Goal: Information Seeking & Learning: Learn about a topic

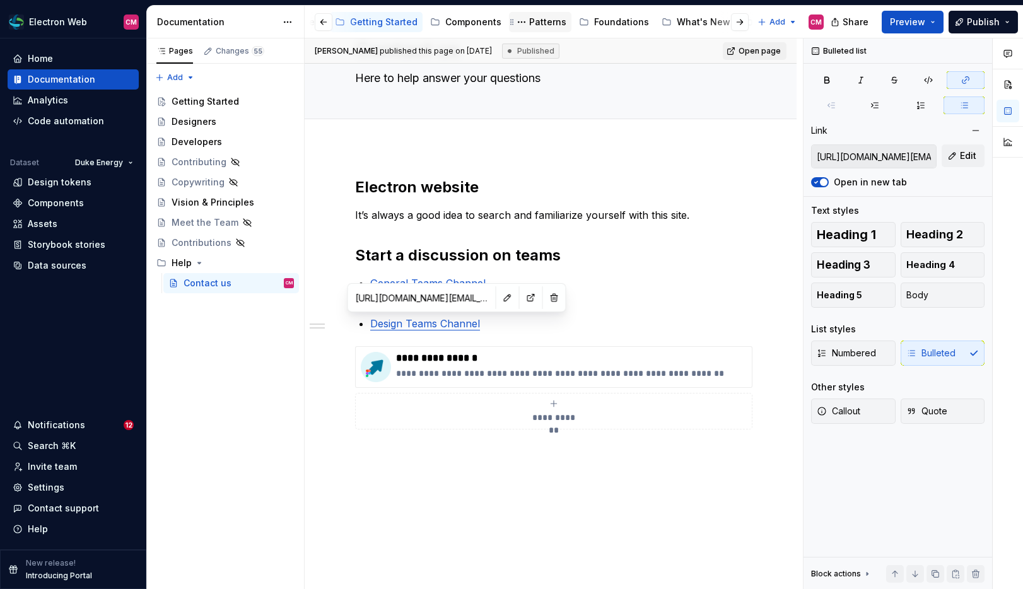
scroll to position [0, 115]
click at [619, 21] on div "Foundations" at bounding box center [620, 22] width 55 height 13
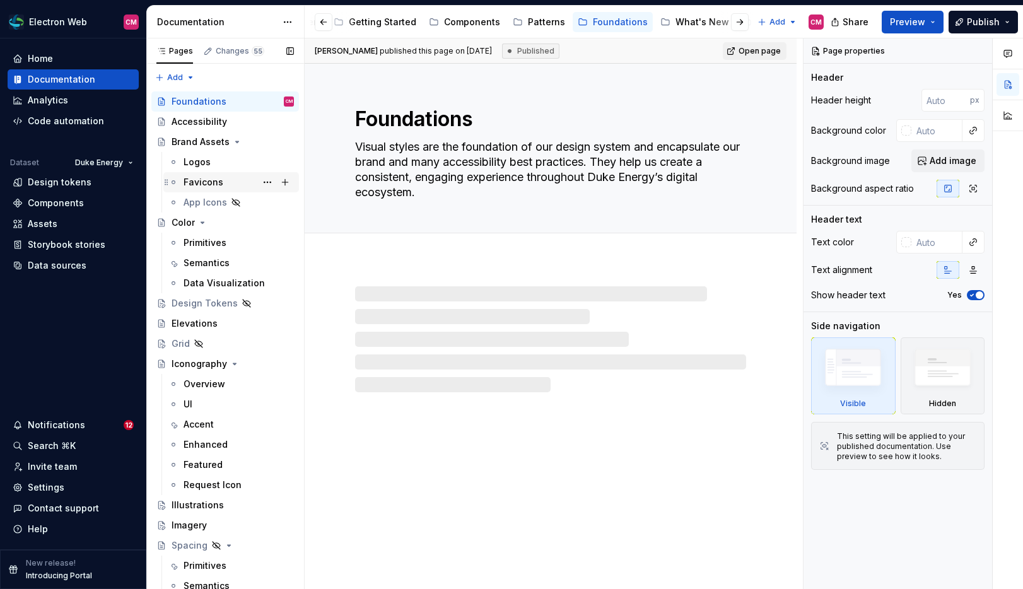
click at [217, 181] on div "Favicons" at bounding box center [203, 182] width 40 height 13
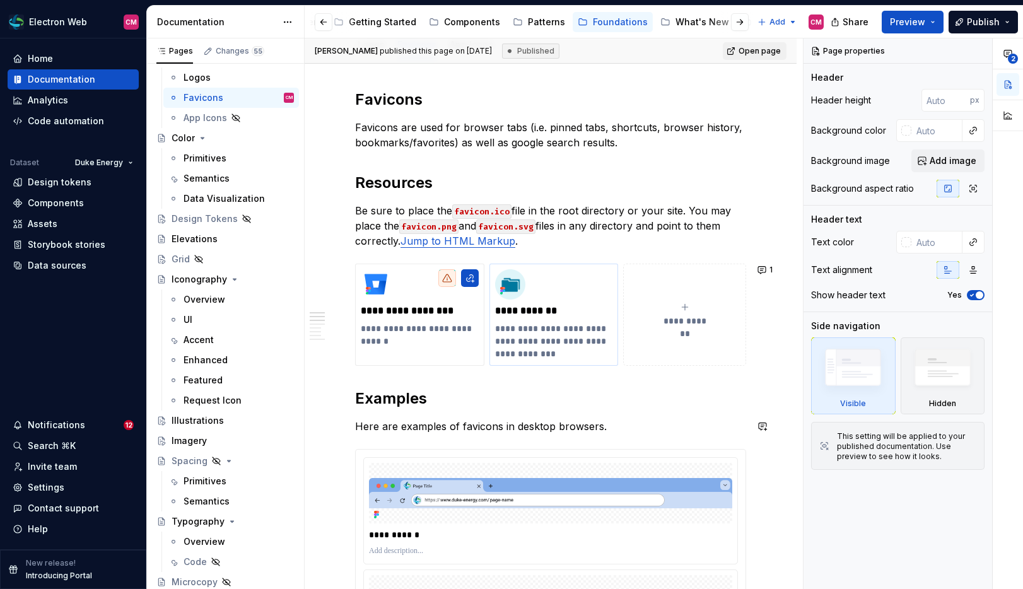
scroll to position [175, 0]
click at [555, 267] on html "Electron Web CM Home Documentation Analytics Code automation Dataset Duke Energ…" at bounding box center [511, 294] width 1023 height 589
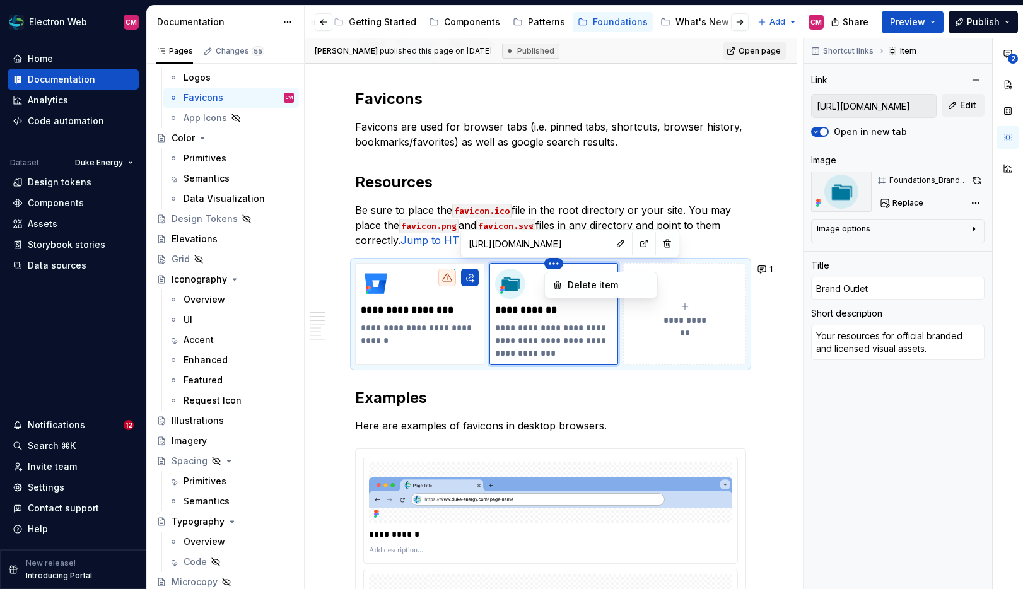
click at [635, 245] on html "Electron Web CM Home Documentation Analytics Code automation Dataset Duke Energ…" at bounding box center [511, 294] width 1023 height 589
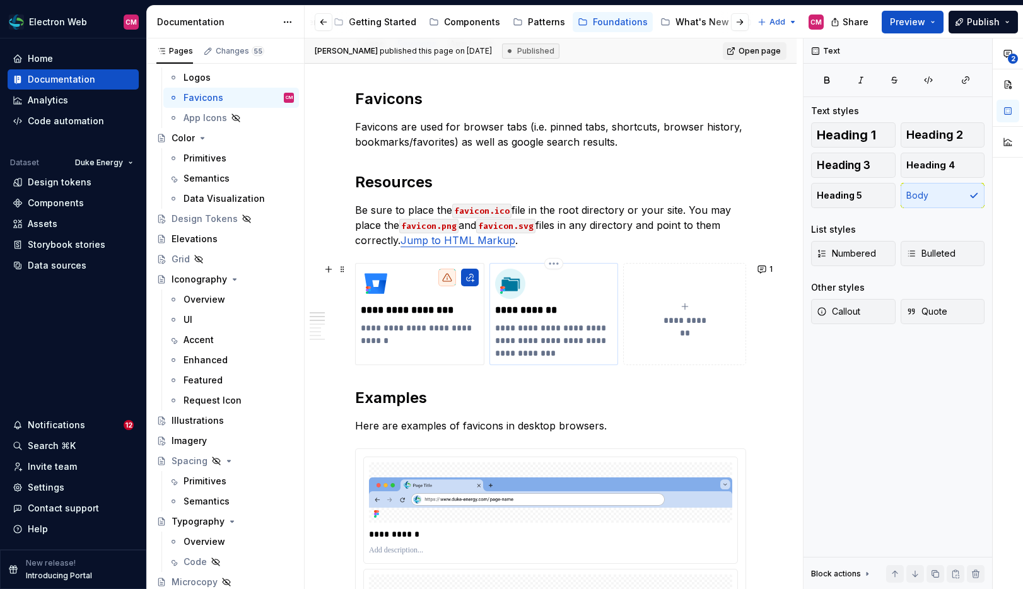
click at [574, 313] on p "**********" at bounding box center [554, 310] width 118 height 13
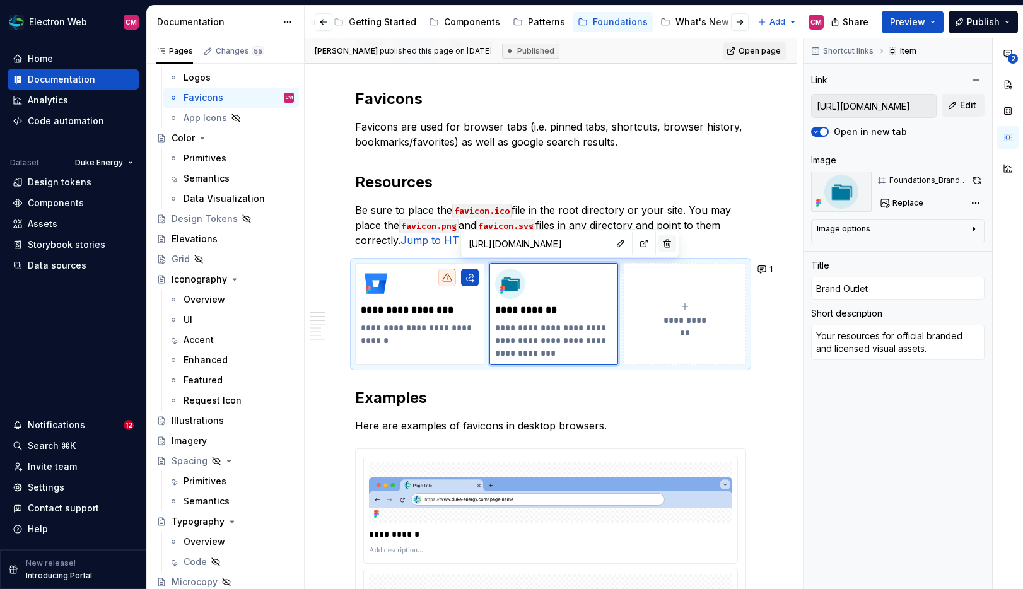
click at [658, 242] on button "button" at bounding box center [667, 244] width 18 height 18
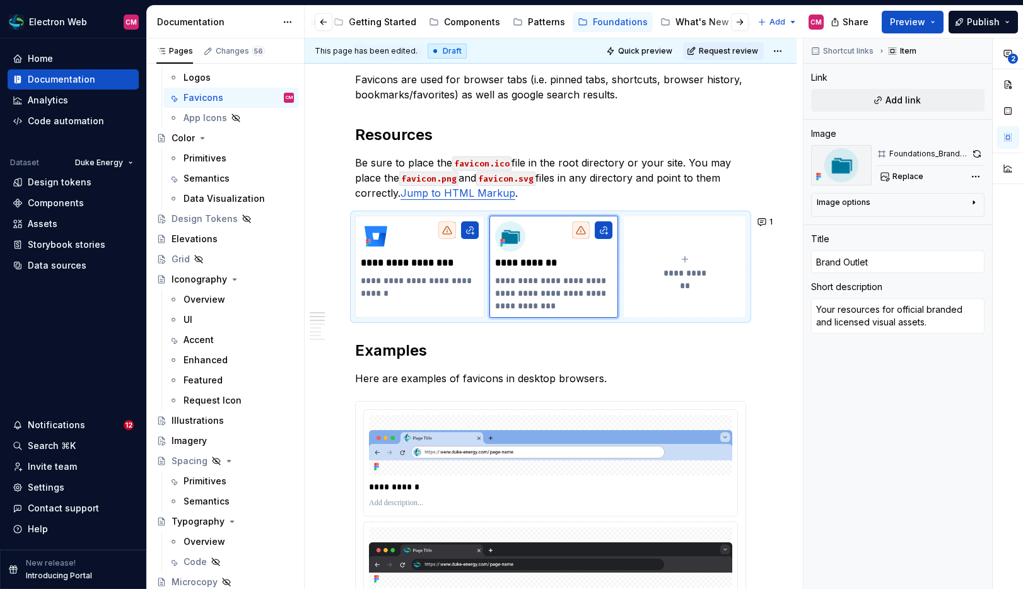
scroll to position [227, 0]
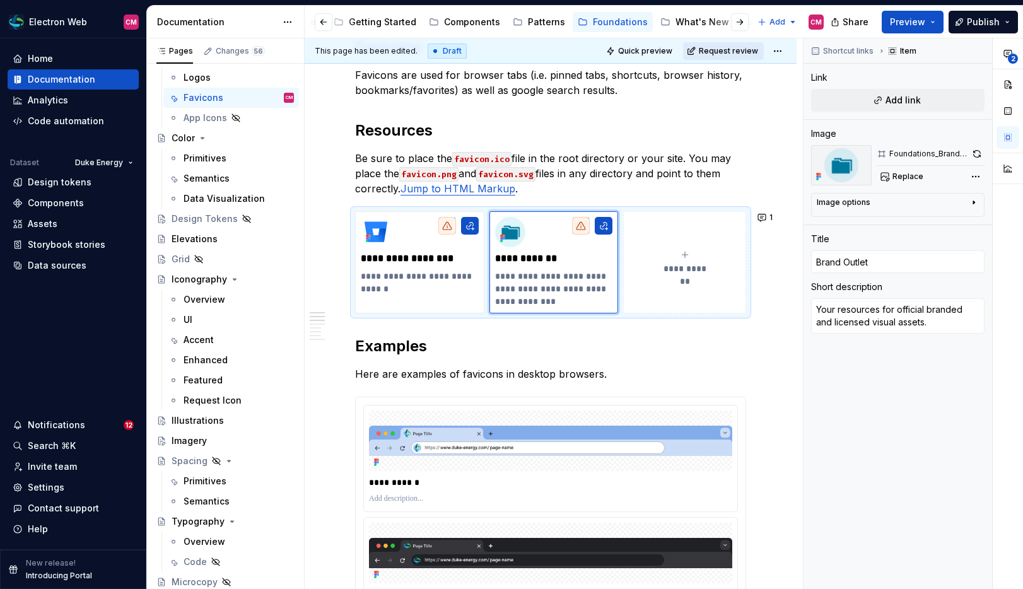
click at [726, 51] on span "Request review" at bounding box center [727, 51] width 59 height 10
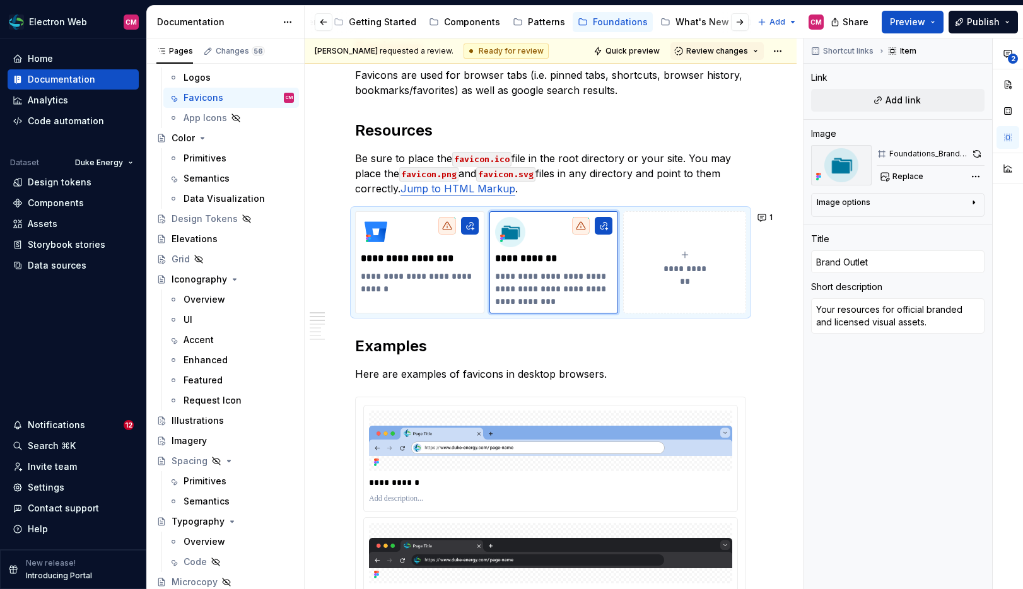
click at [726, 51] on span "Review changes" at bounding box center [717, 51] width 62 height 10
click at [709, 69] on div "Approve" at bounding box center [758, 75] width 110 height 13
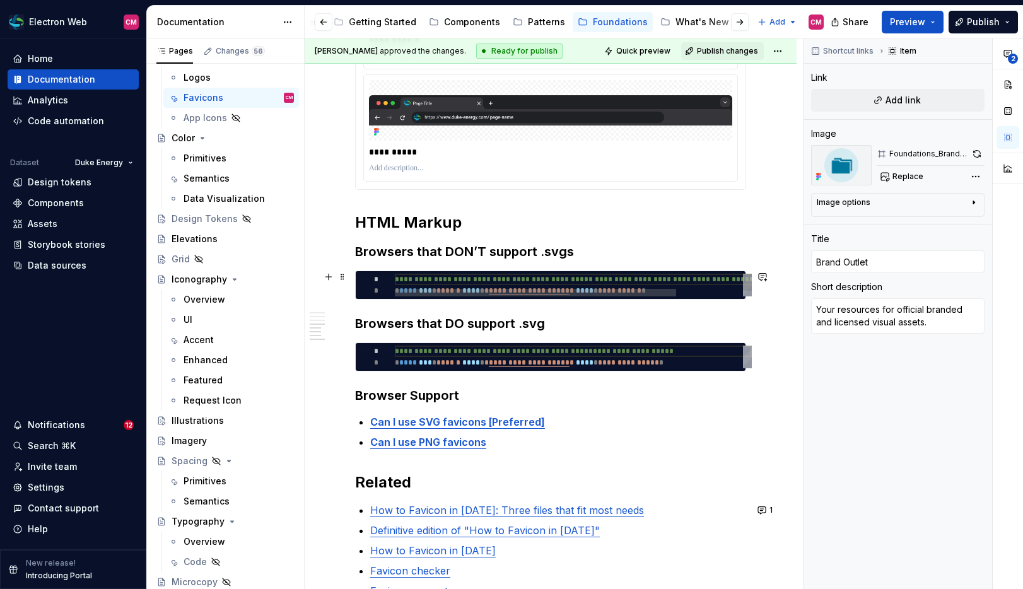
scroll to position [688, 0]
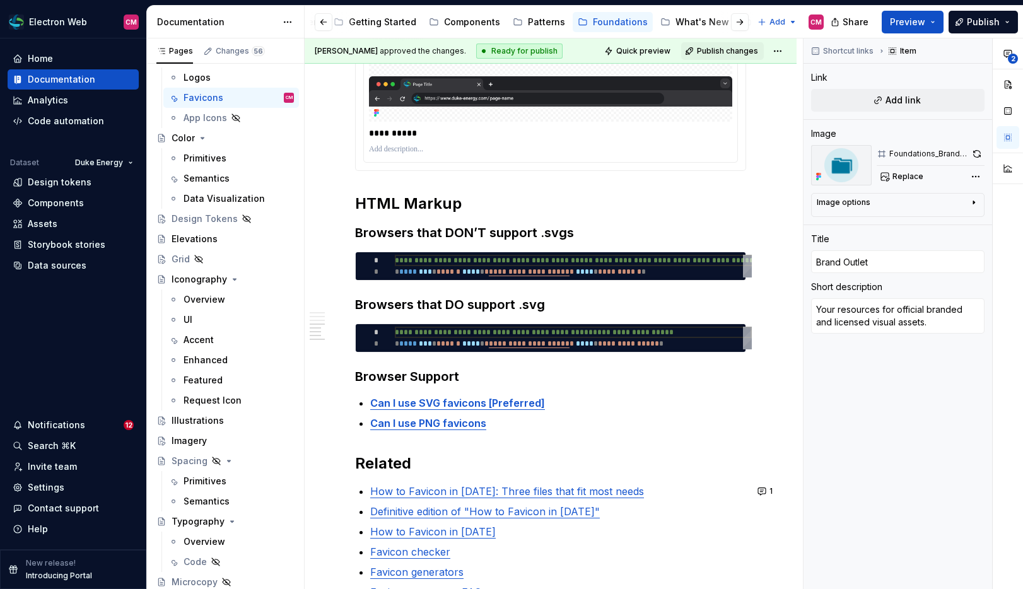
type textarea "*"
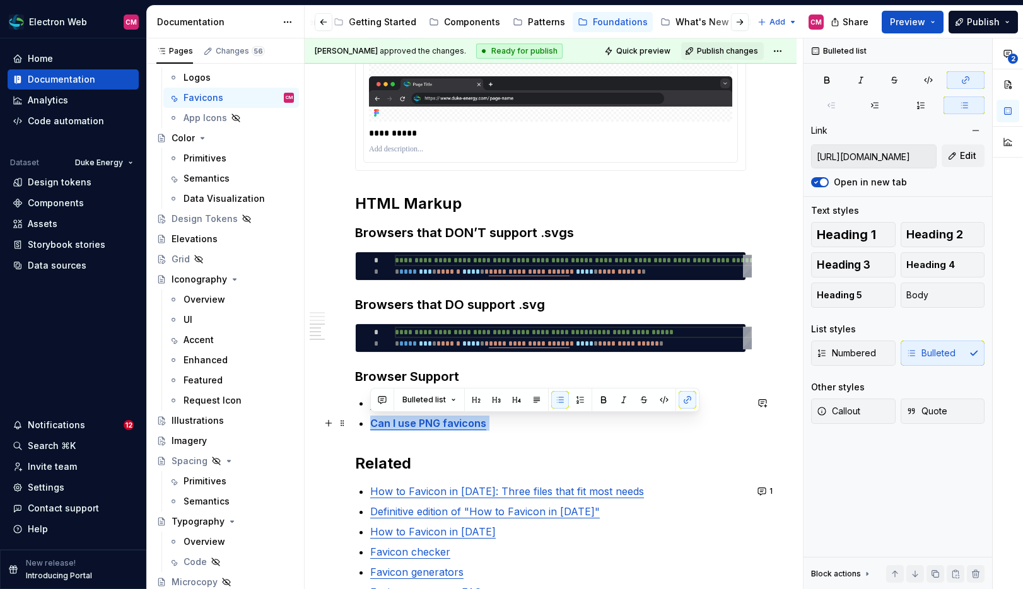
type input "[URL][DOMAIN_NAME]"
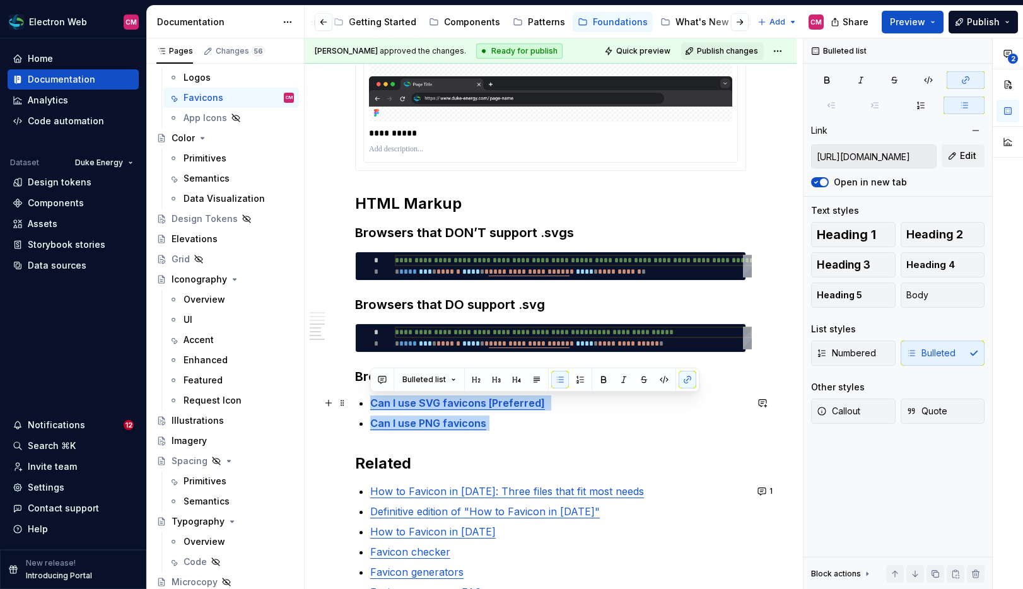
drag, startPoint x: 489, startPoint y: 424, endPoint x: 360, endPoint y: 402, distance: 130.5
click at [360, 402] on div "**********" at bounding box center [550, 88] width 391 height 1024
click at [599, 377] on button "button" at bounding box center [603, 380] width 18 height 18
click at [531, 427] on p "Can I use PNG favicons" at bounding box center [558, 422] width 376 height 15
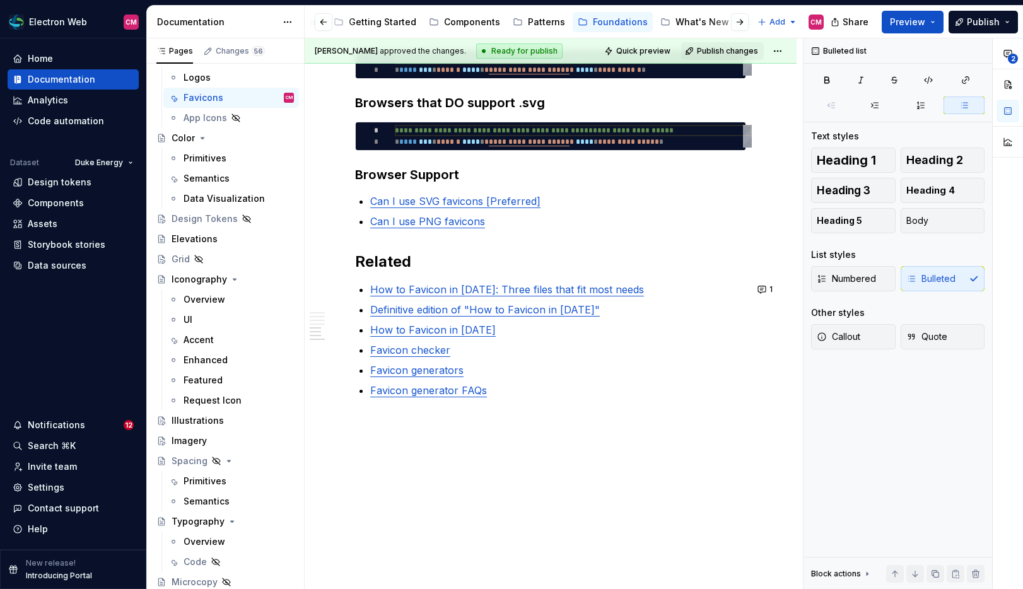
scroll to position [0, 0]
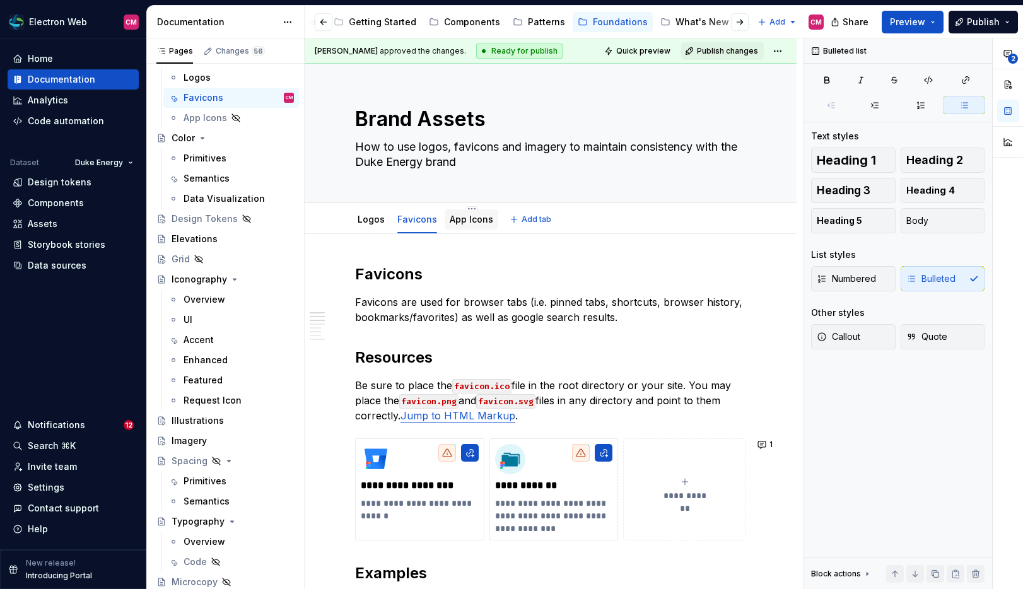
click at [467, 221] on link "App Icons" at bounding box center [470, 219] width 43 height 11
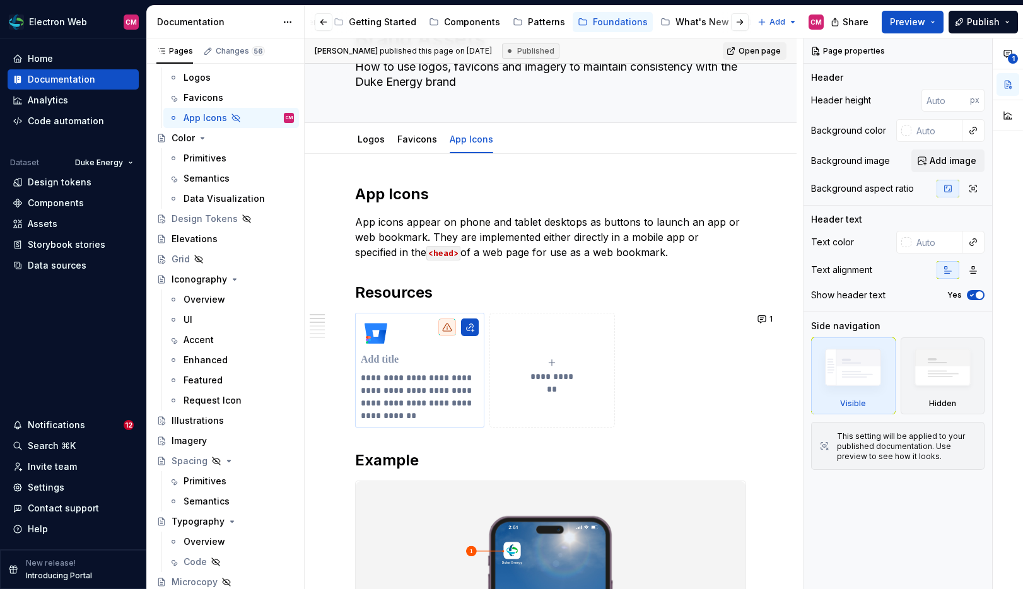
scroll to position [81, 0]
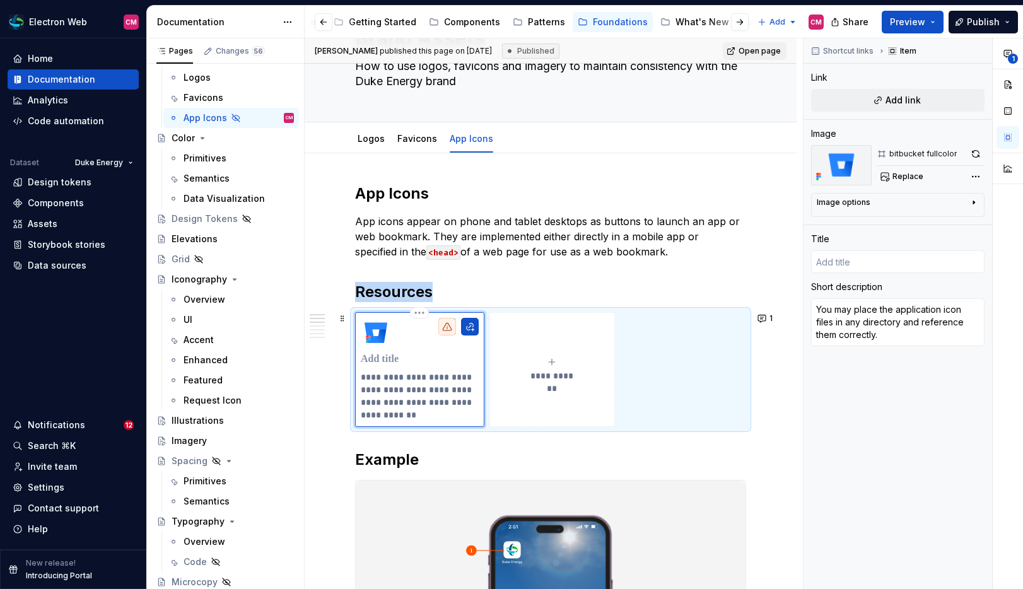
click at [422, 352] on div "**********" at bounding box center [420, 369] width 118 height 103
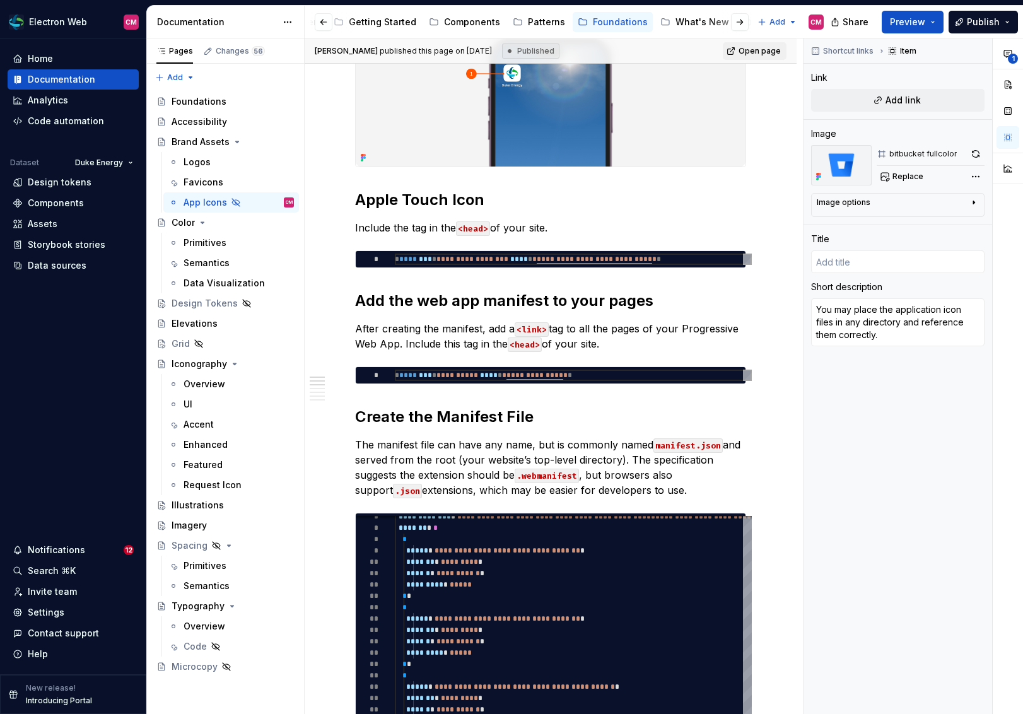
scroll to position [0, 0]
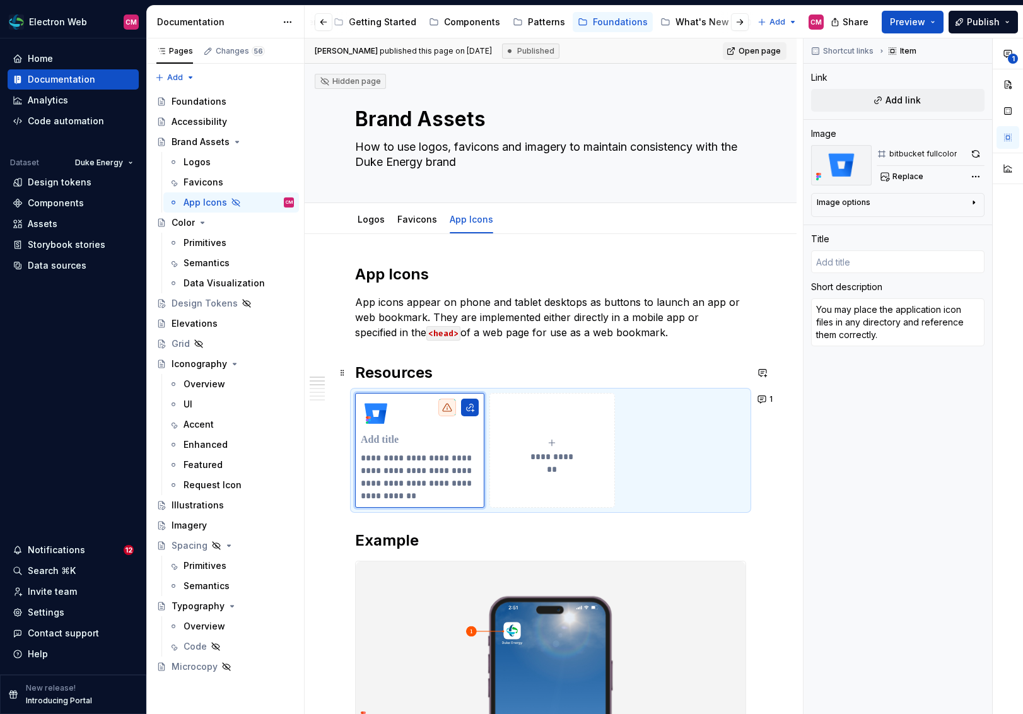
click at [401, 369] on h2 "Resources" at bounding box center [550, 372] width 391 height 20
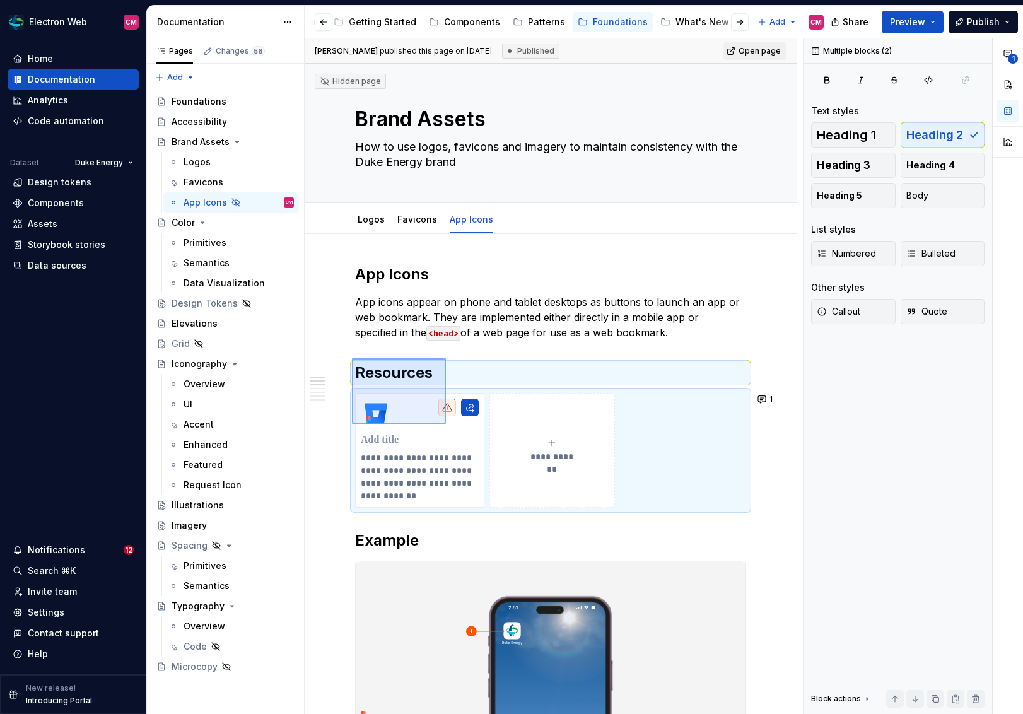
drag, startPoint x: 352, startPoint y: 358, endPoint x: 446, endPoint y: 424, distance: 114.5
click at [446, 424] on div "**********" at bounding box center [553, 376] width 498 height 676
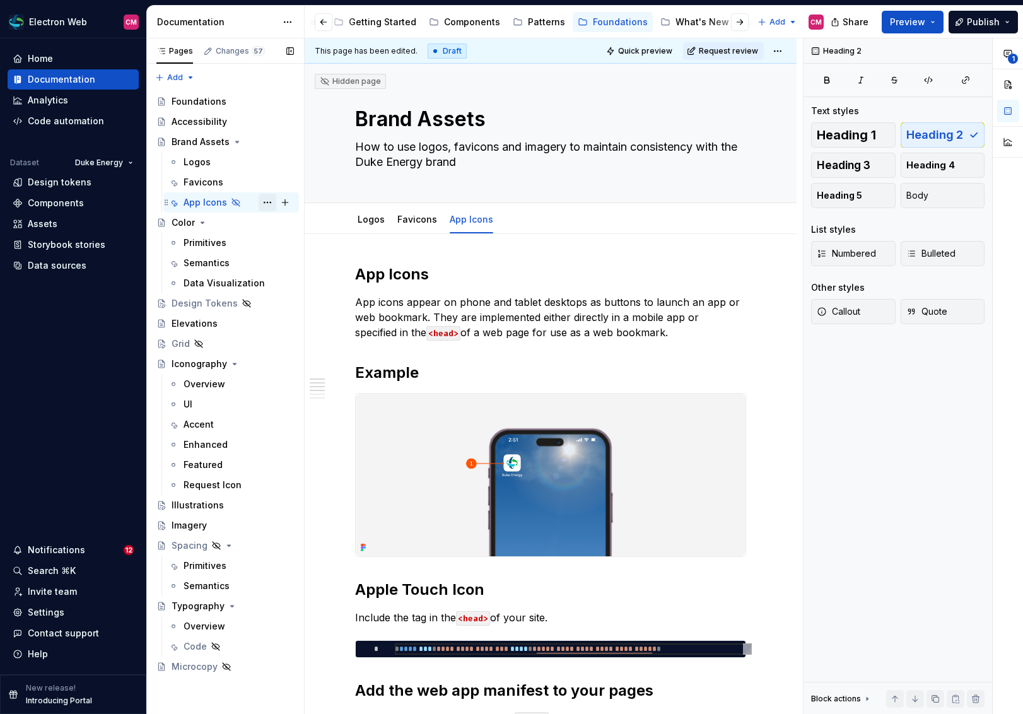
click at [264, 202] on button "Page tree" at bounding box center [267, 203] width 18 height 18
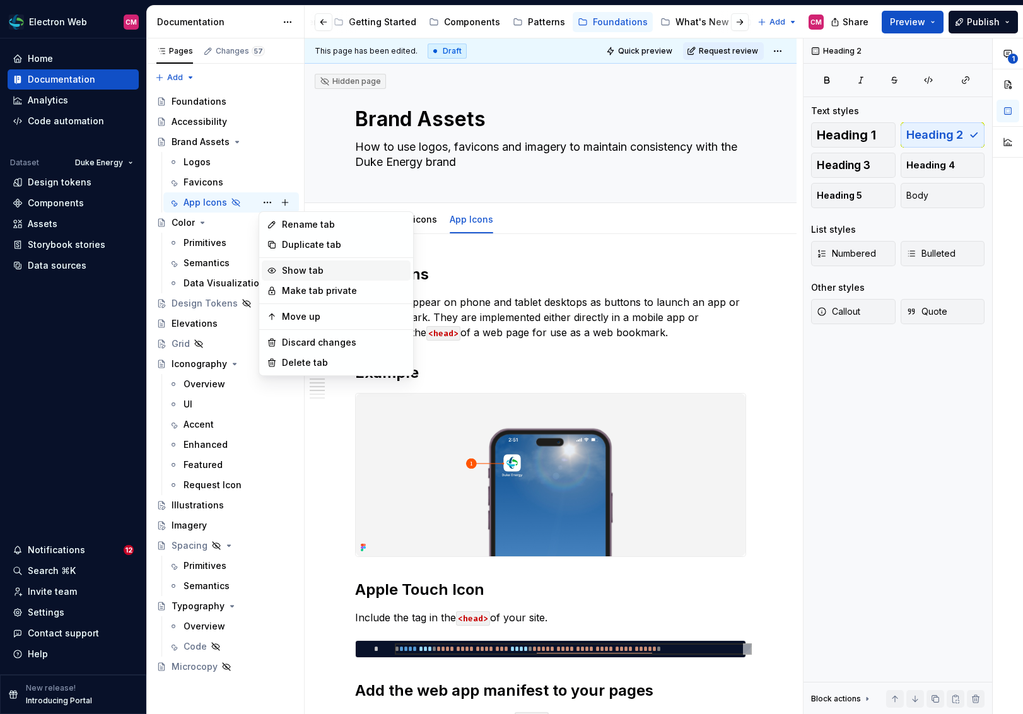
click at [293, 268] on div "Show tab" at bounding box center [344, 270] width 124 height 13
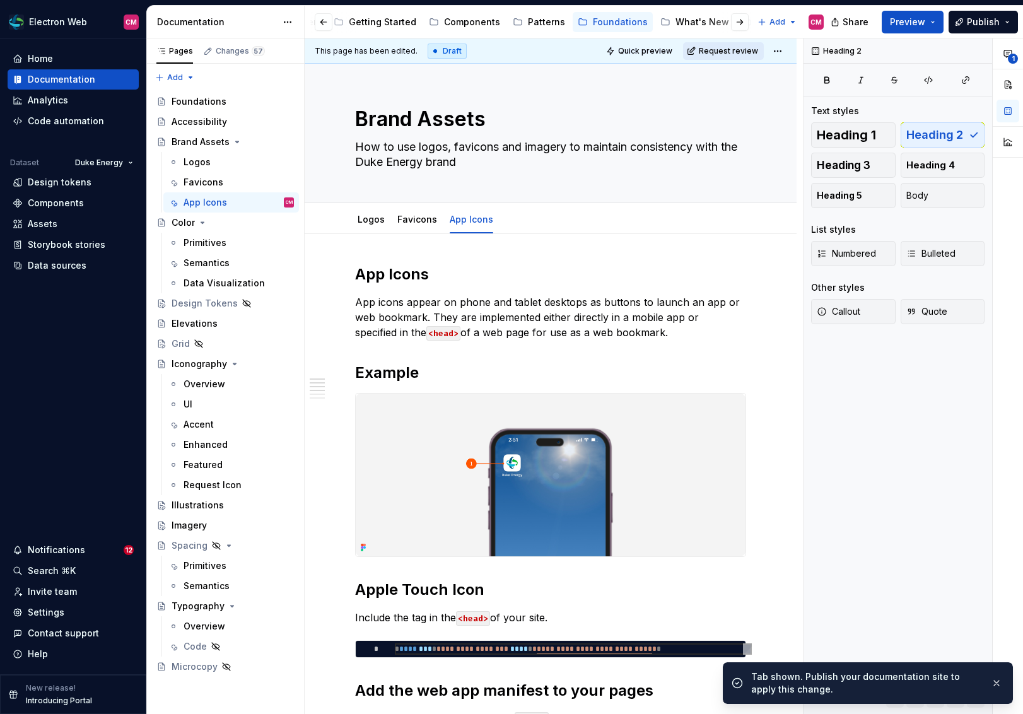
click at [748, 49] on span "Request review" at bounding box center [727, 51] width 59 height 10
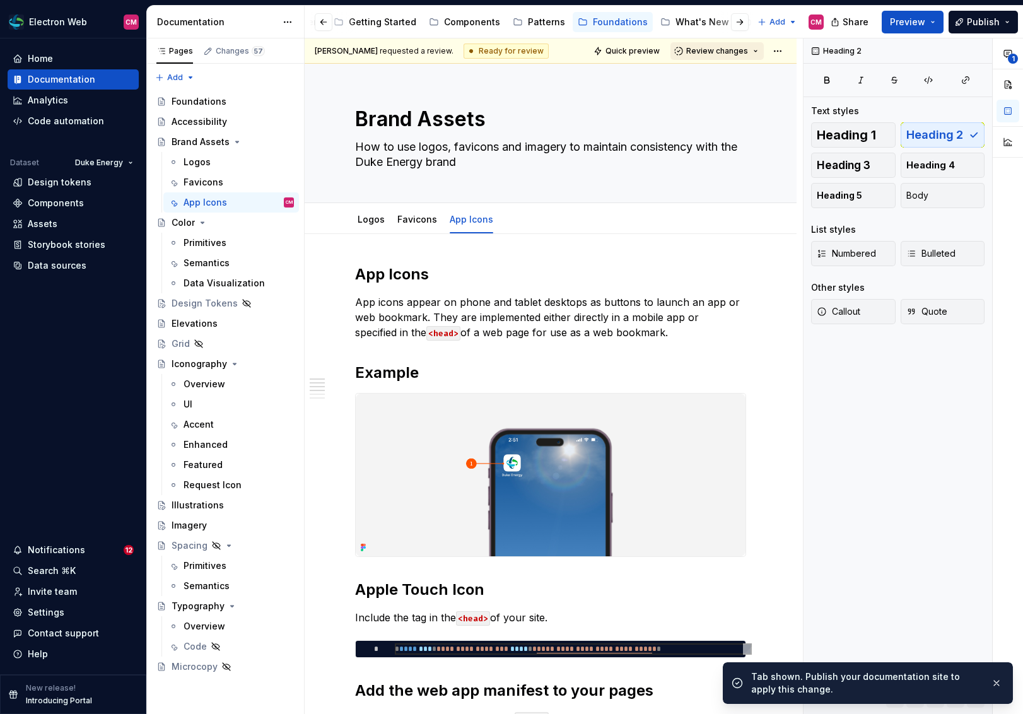
click at [739, 52] on span "Review changes" at bounding box center [717, 51] width 62 height 10
click at [726, 71] on div "Approve" at bounding box center [758, 75] width 110 height 13
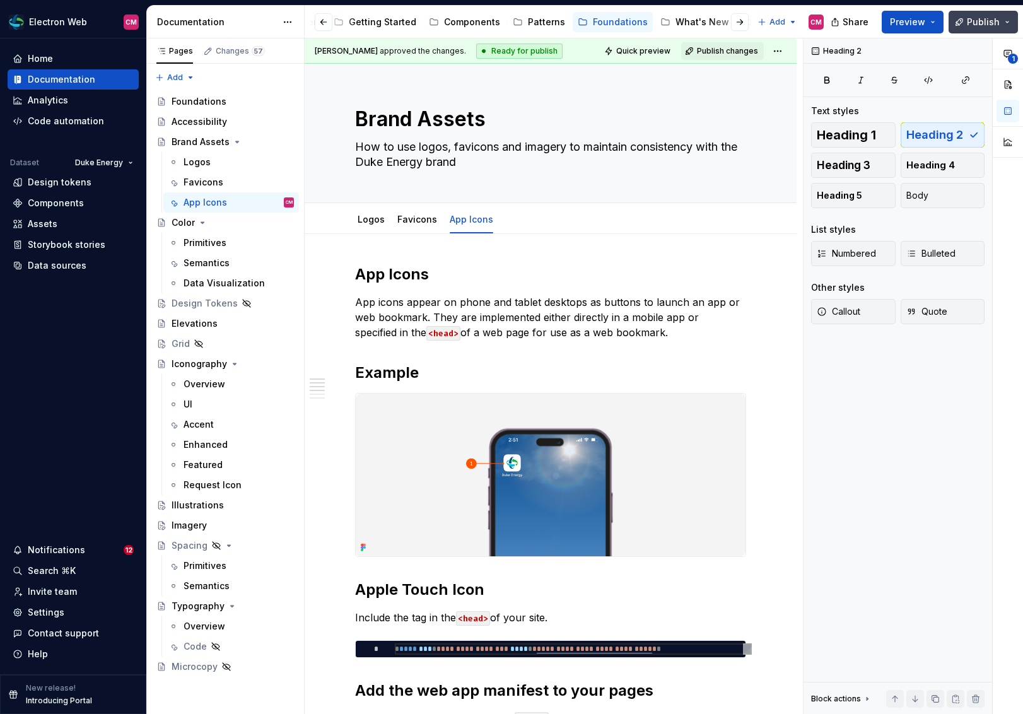
click at [975, 26] on span "Publish" at bounding box center [982, 22] width 33 height 13
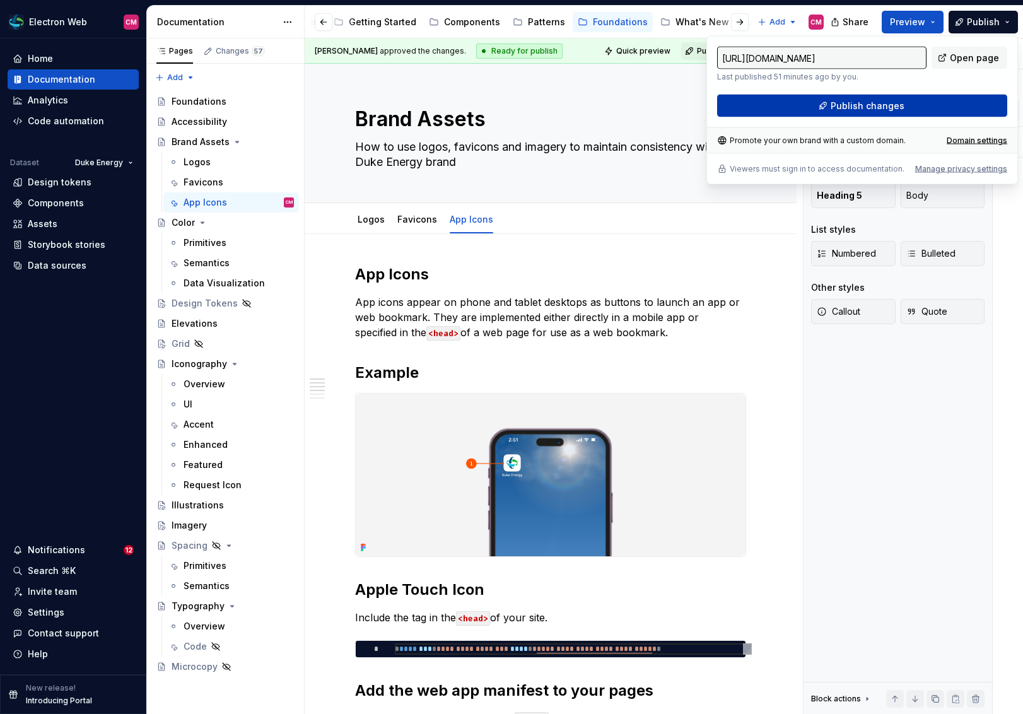
click at [833, 103] on span "Publish changes" at bounding box center [867, 106] width 74 height 13
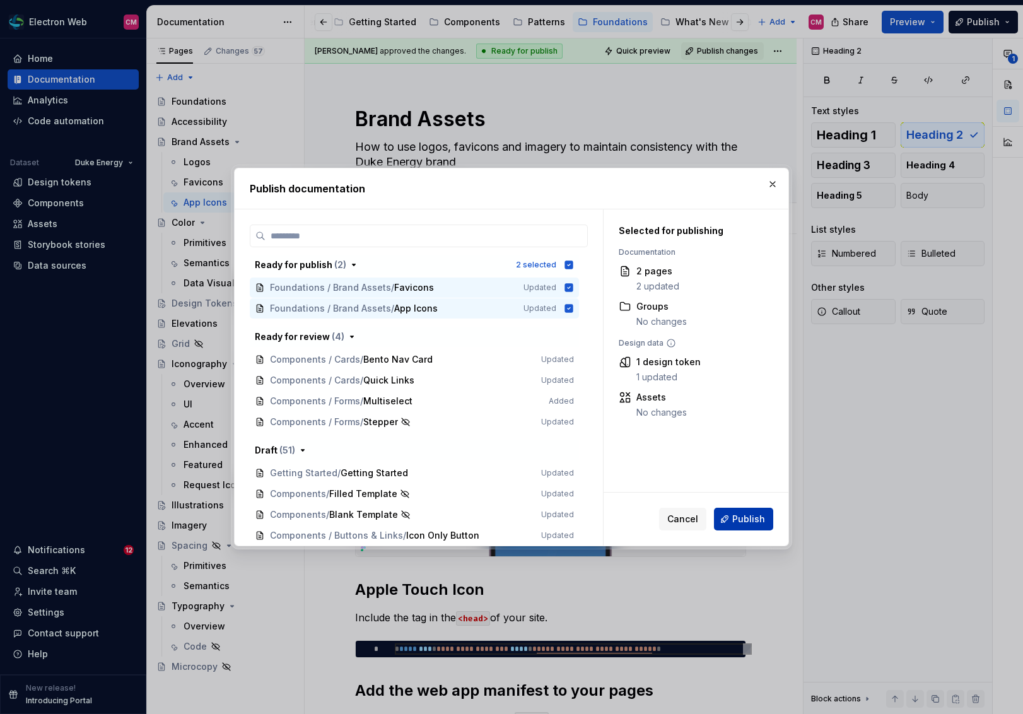
click at [742, 519] on span "Publish" at bounding box center [748, 519] width 33 height 13
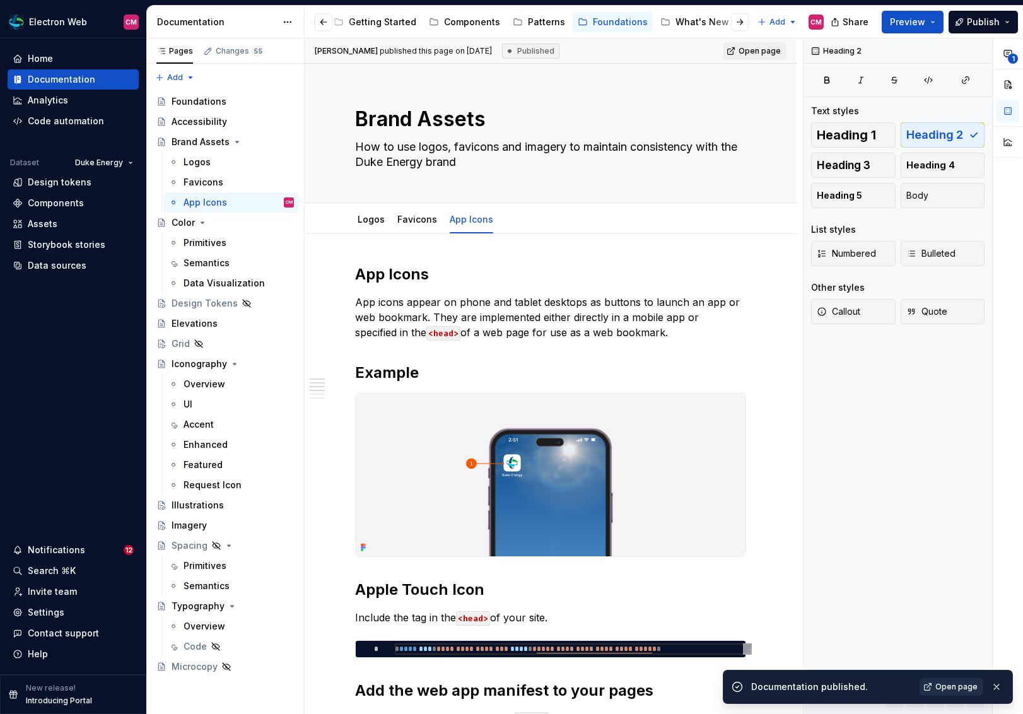
click at [948, 588] on span "Open page" at bounding box center [956, 686] width 42 height 10
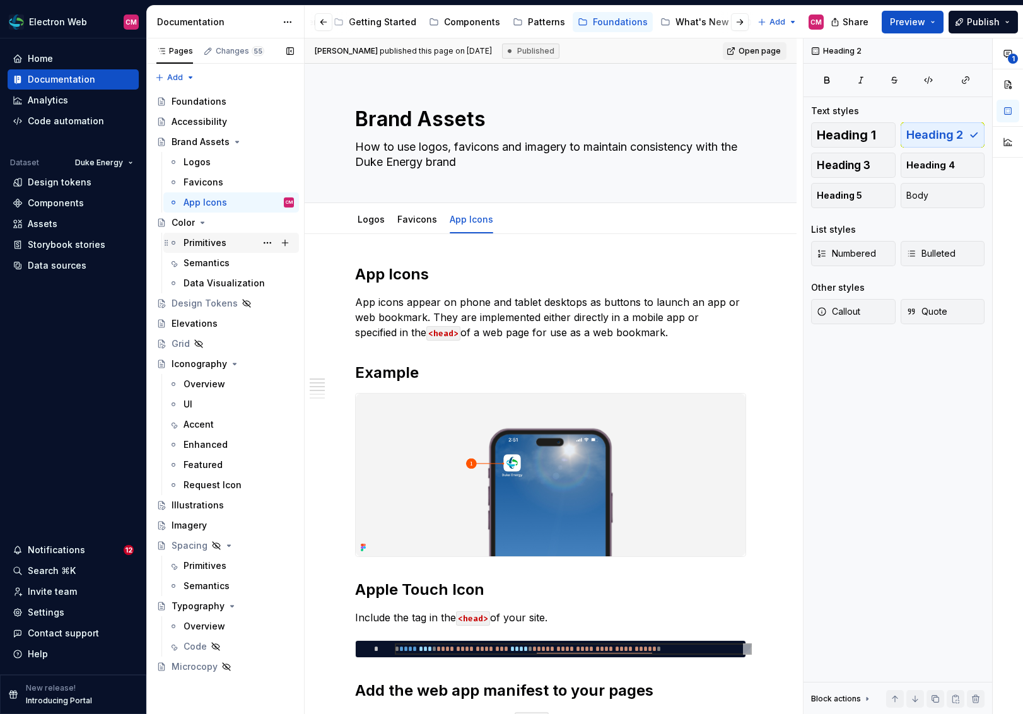
click at [195, 238] on div "Primitives" at bounding box center [204, 242] width 43 height 13
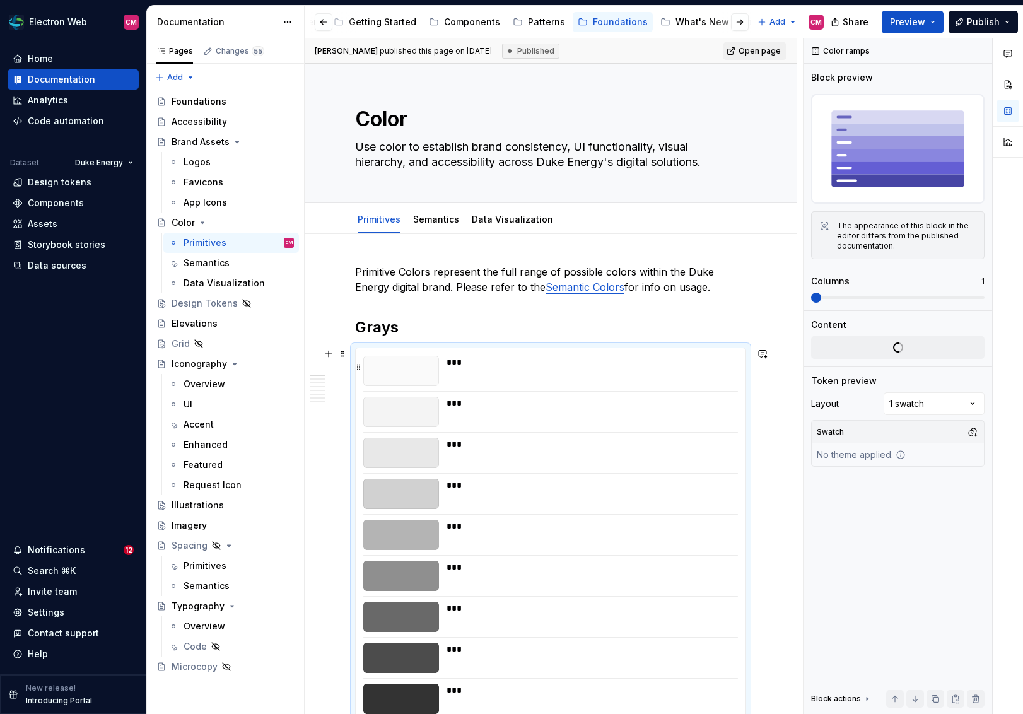
click at [542, 363] on div "***" at bounding box center [591, 362] width 290 height 13
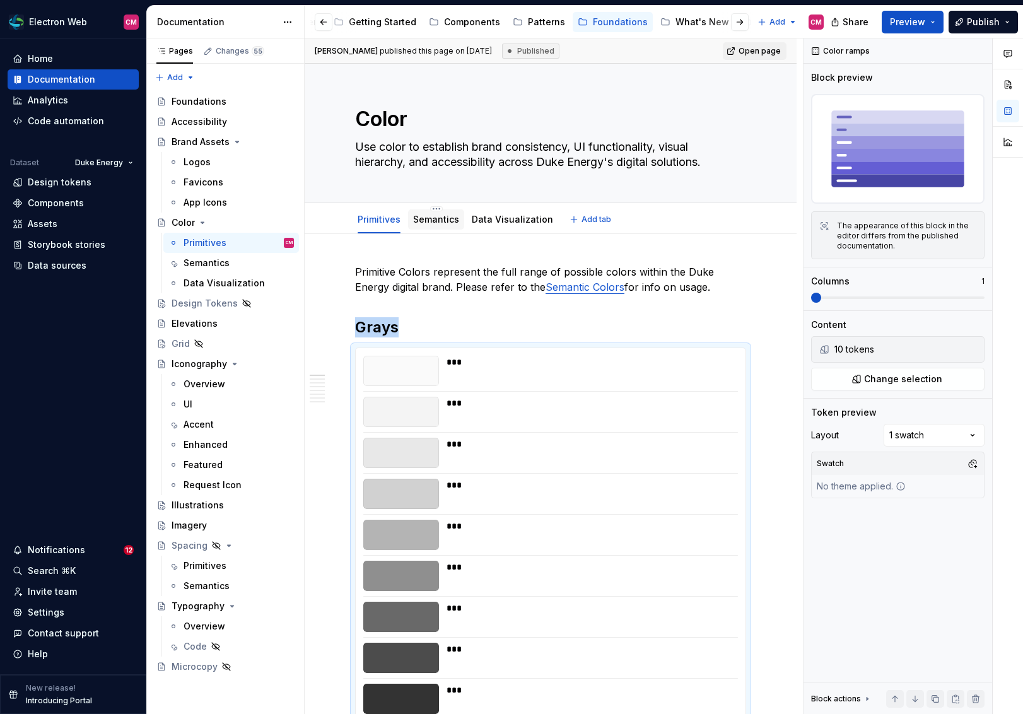
click at [433, 221] on link "Semantics" at bounding box center [436, 219] width 46 height 11
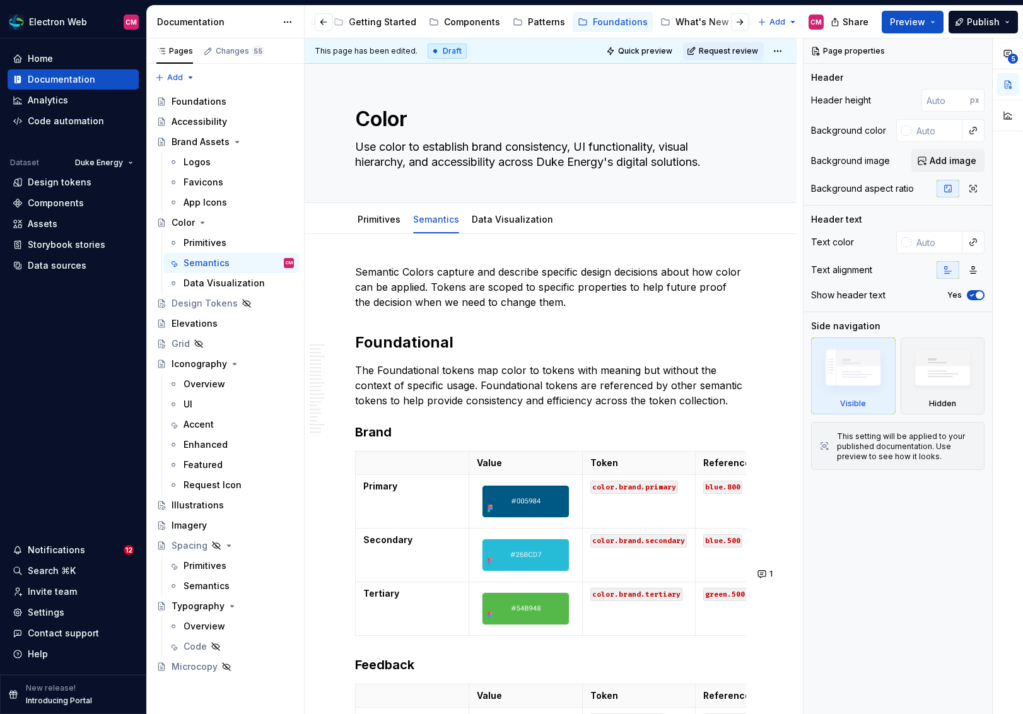
type textarea "*"
